Goal: Task Accomplishment & Management: Use online tool/utility

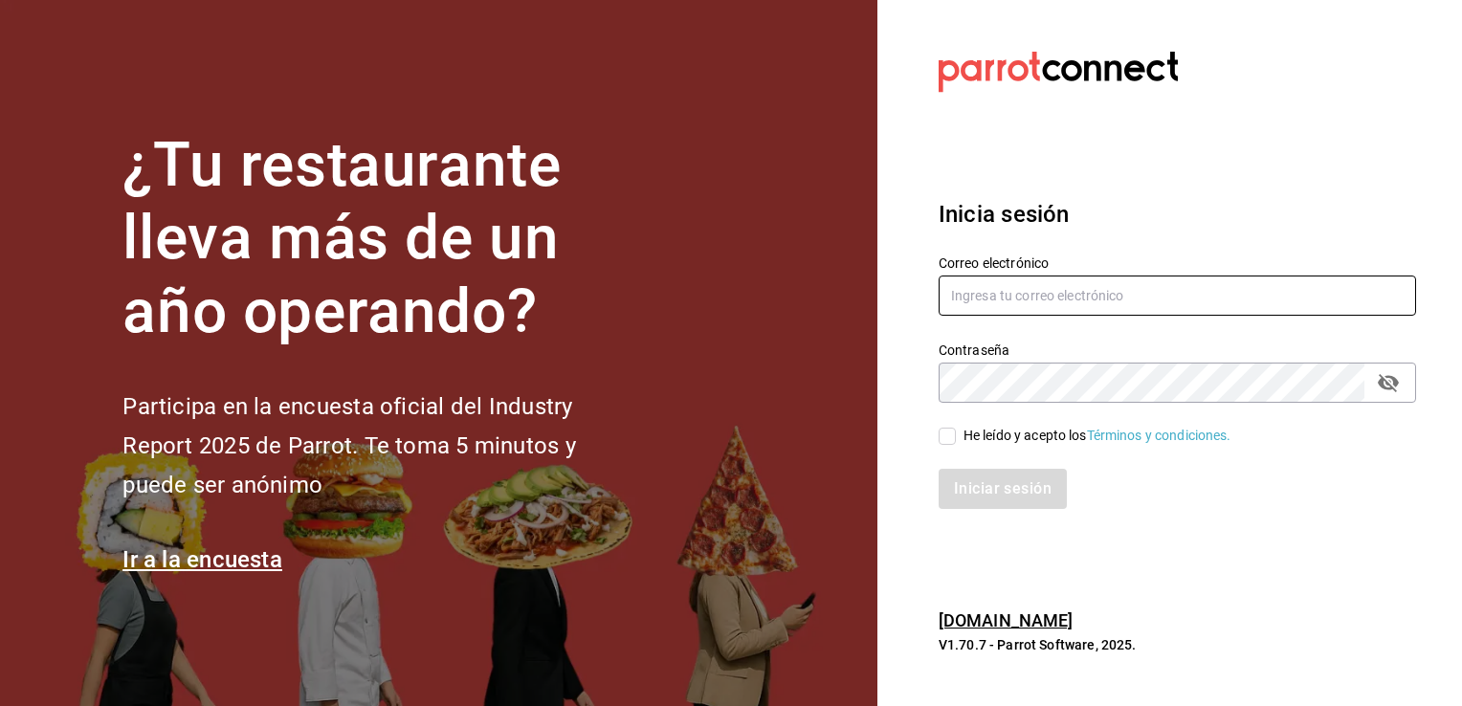
click at [1005, 289] on input "text" at bounding box center [1176, 295] width 477 height 40
type input "[EMAIL_ADDRESS][DOMAIN_NAME]"
click at [945, 442] on input "He leído y acepto los Términos y condiciones." at bounding box center [946, 436] width 17 height 17
checkbox input "true"
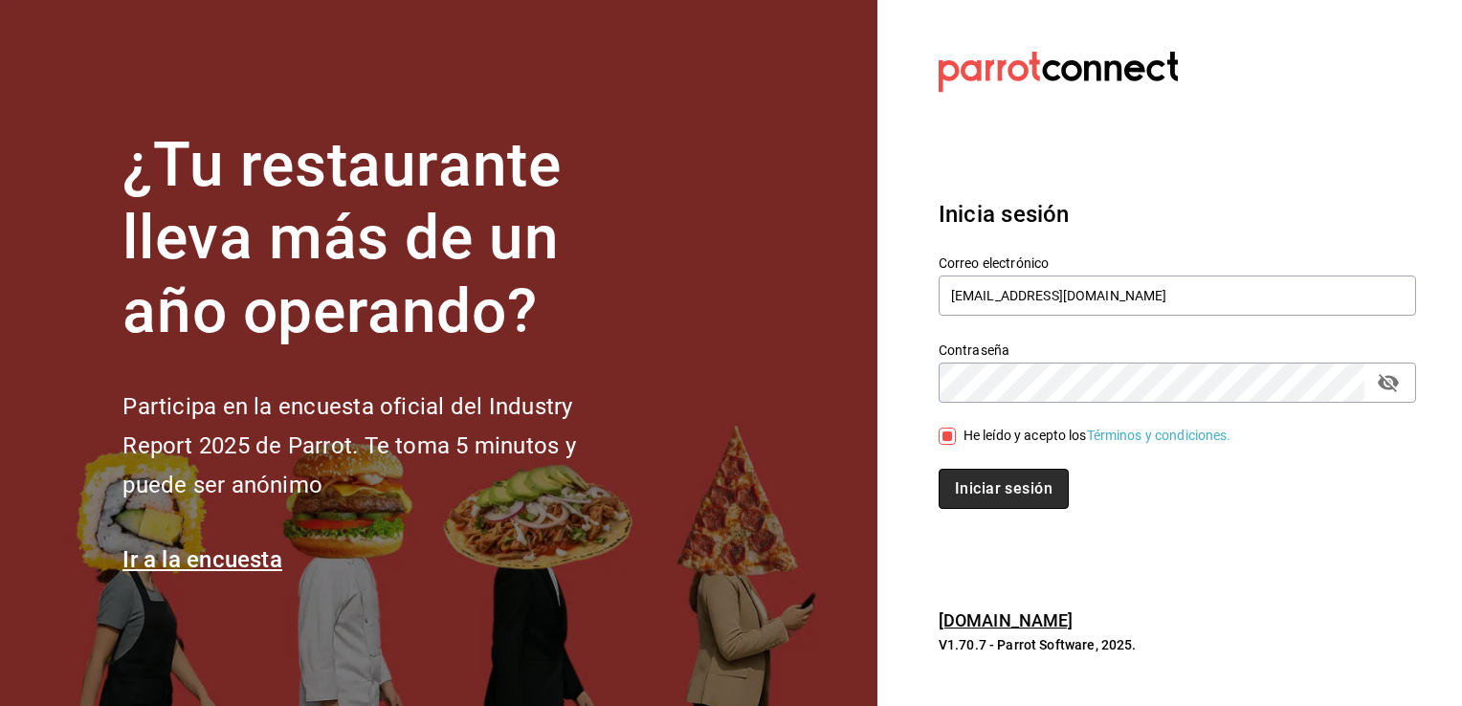
click at [962, 483] on button "Iniciar sesión" at bounding box center [1003, 489] width 130 height 40
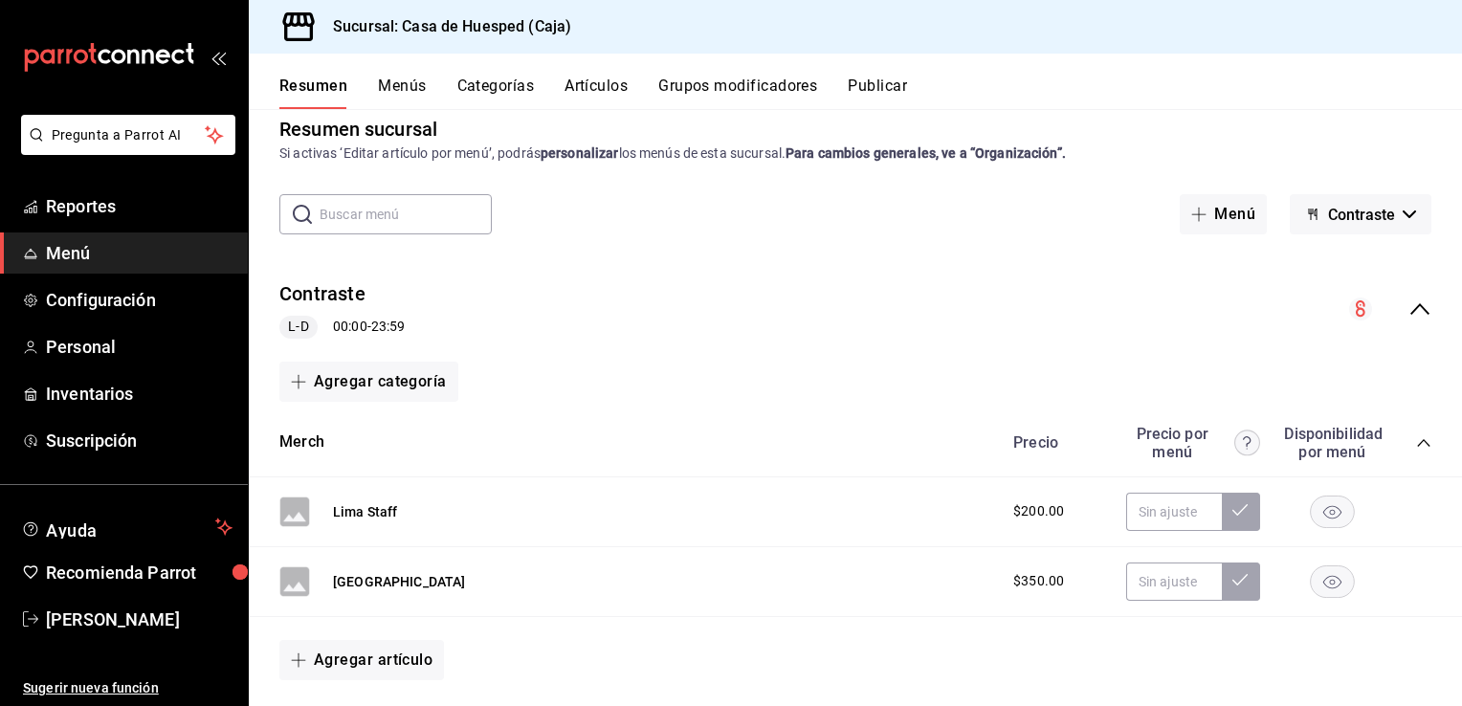
scroll to position [27, 0]
click at [129, 209] on span "Reportes" at bounding box center [139, 206] width 187 height 26
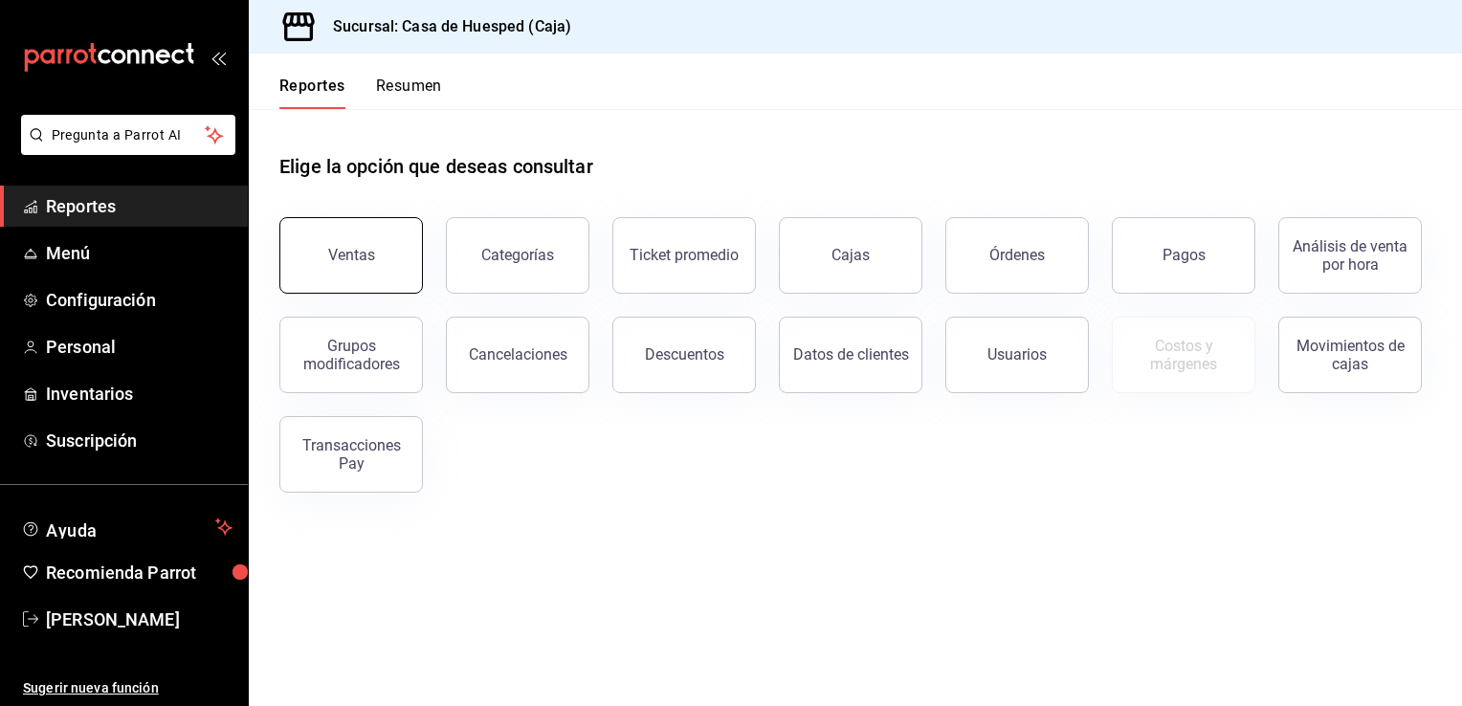
click at [353, 274] on button "Ventas" at bounding box center [350, 255] width 143 height 77
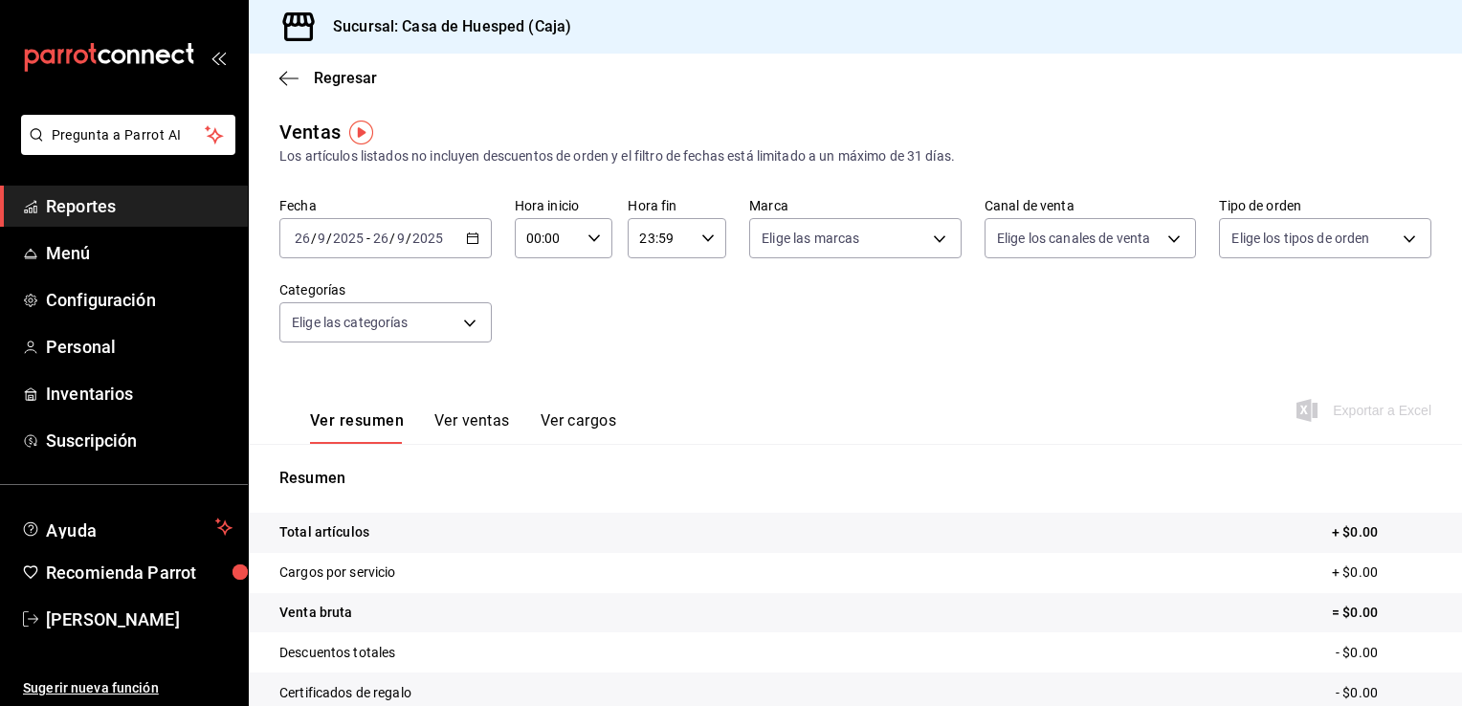
click at [467, 245] on div "2025-09-26 26 / 9 / 2025 - 2025-09-26 26 / 9 / 2025" at bounding box center [385, 238] width 212 height 40
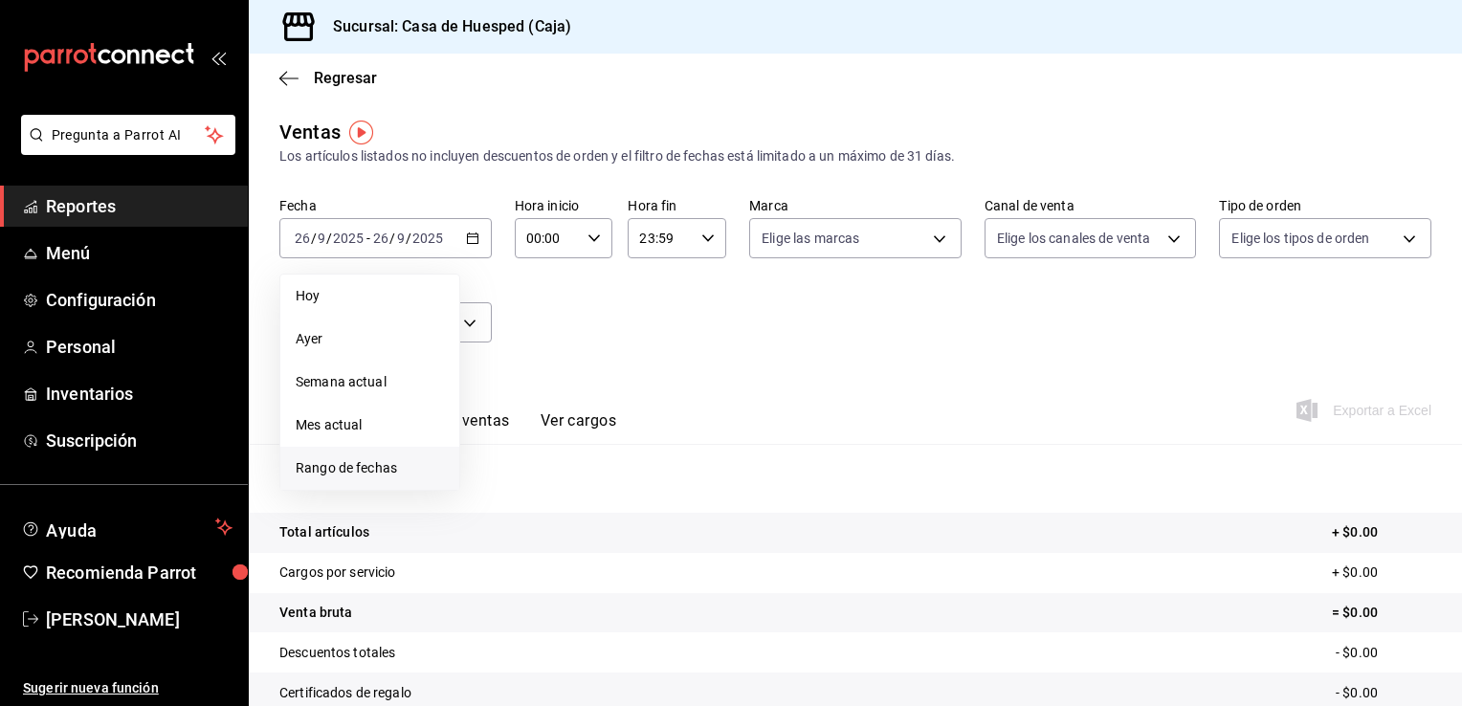
click at [380, 466] on span "Rango de fechas" at bounding box center [370, 468] width 148 height 20
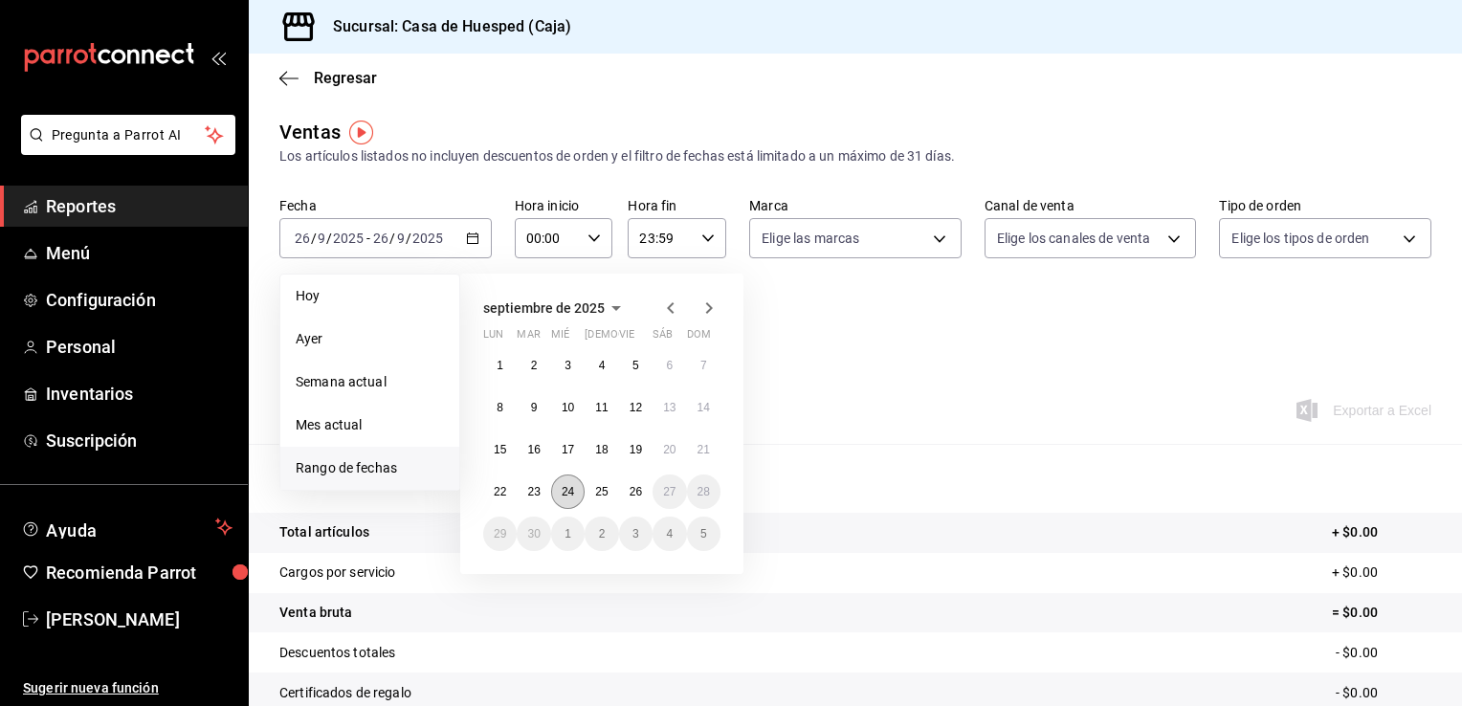
click at [571, 493] on abbr "24" at bounding box center [567, 491] width 12 height 13
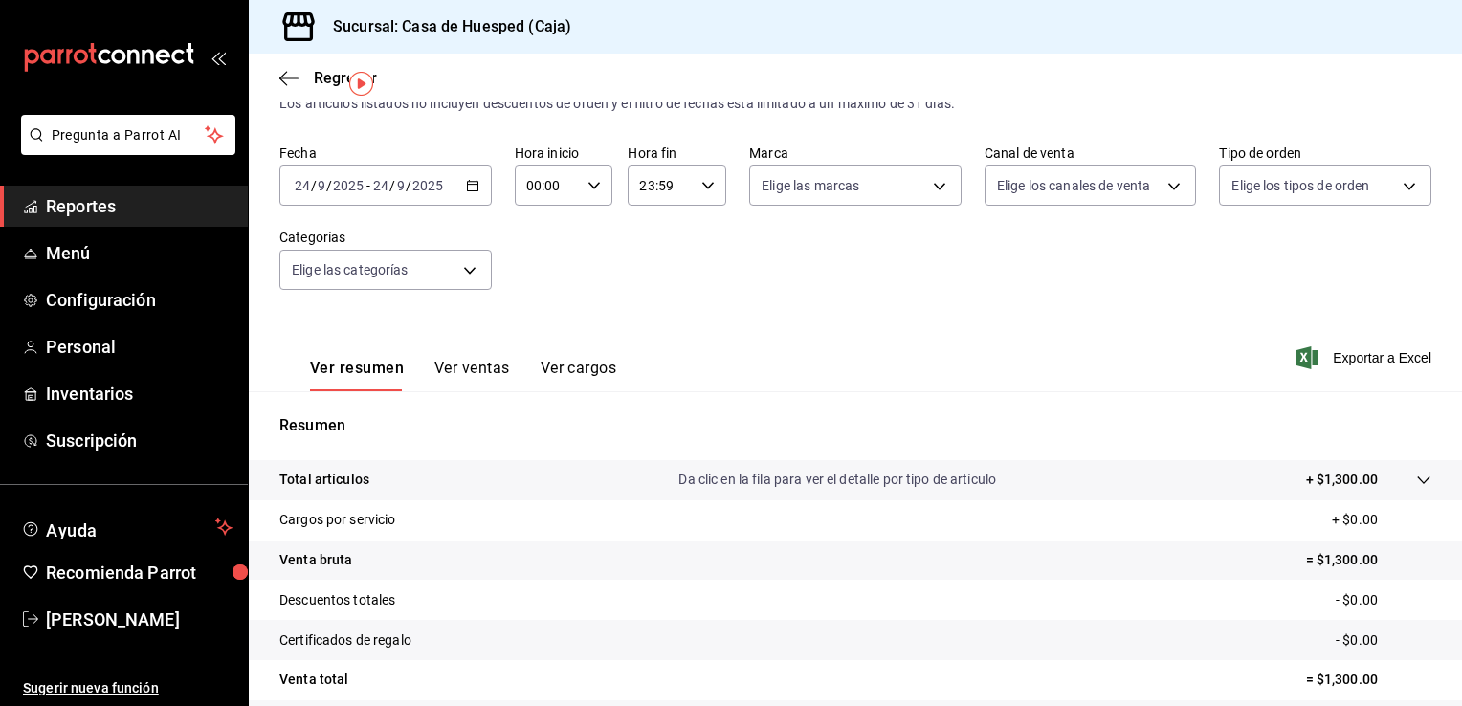
scroll to position [48, 0]
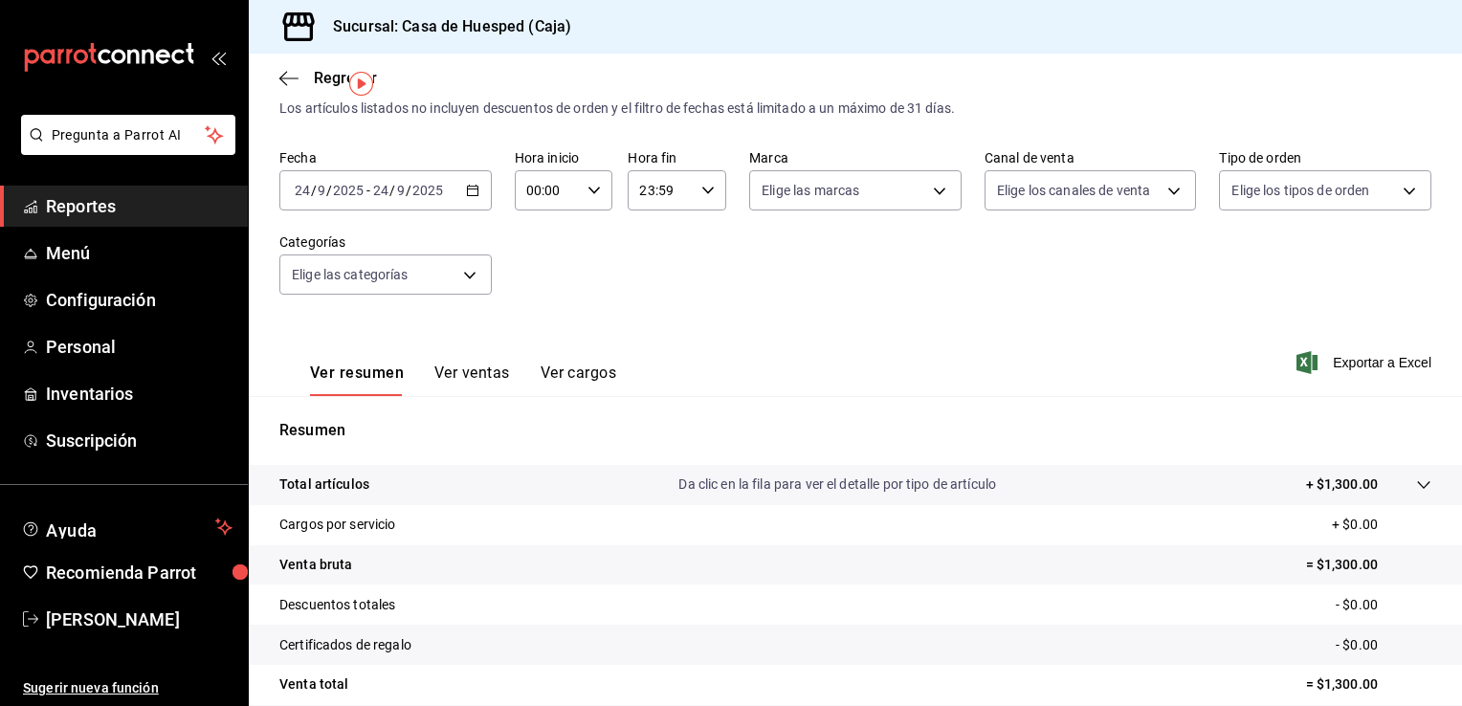
click at [473, 189] on icon "button" at bounding box center [472, 190] width 13 height 13
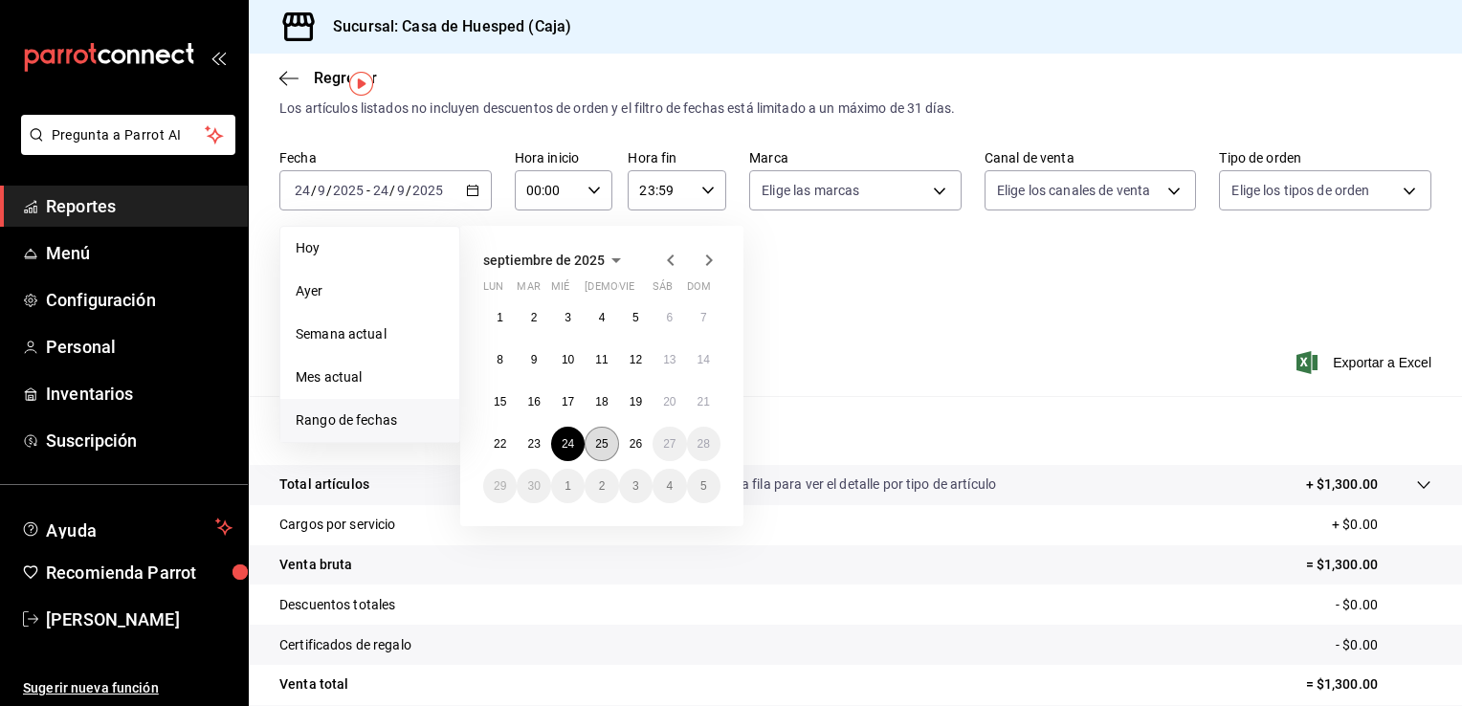
click at [604, 447] on abbr "25" at bounding box center [601, 443] width 12 height 13
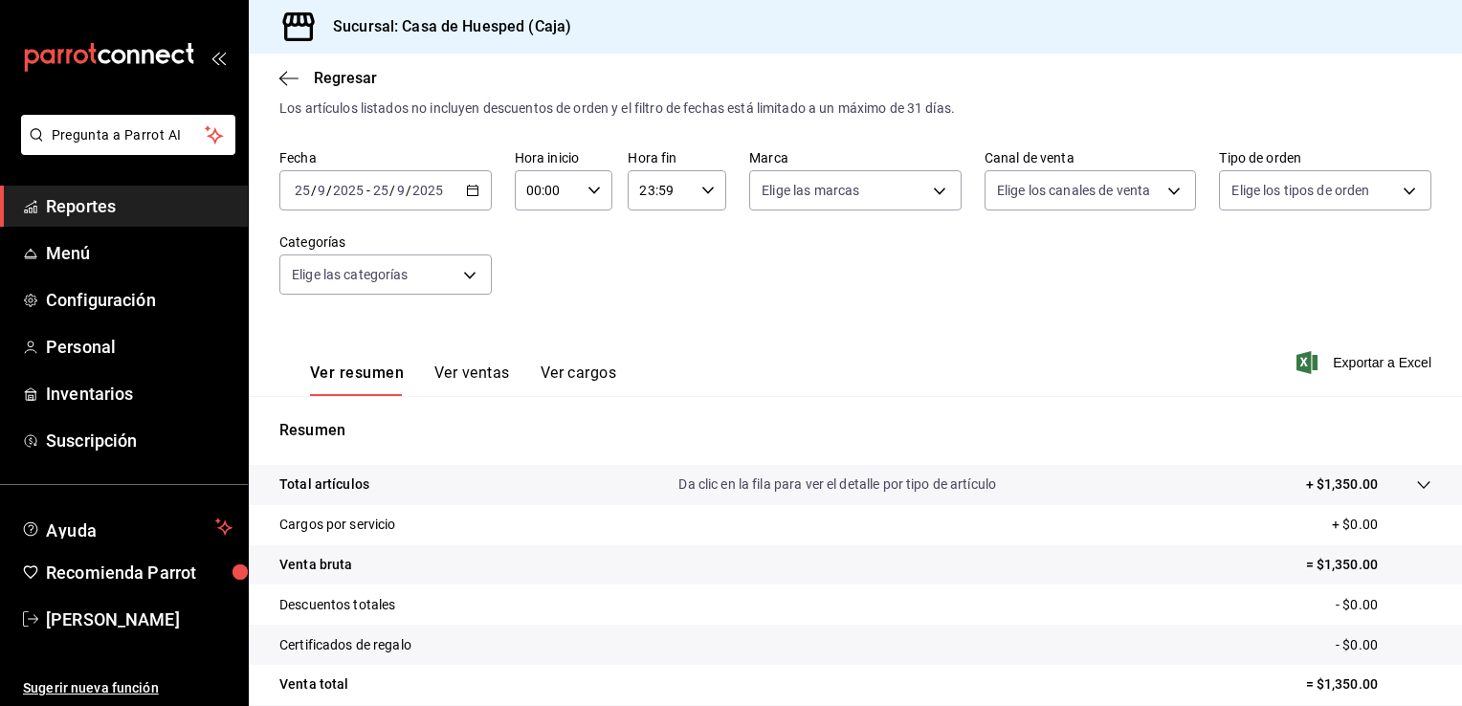
scroll to position [210, 0]
